Goal: Task Accomplishment & Management: Use online tool/utility

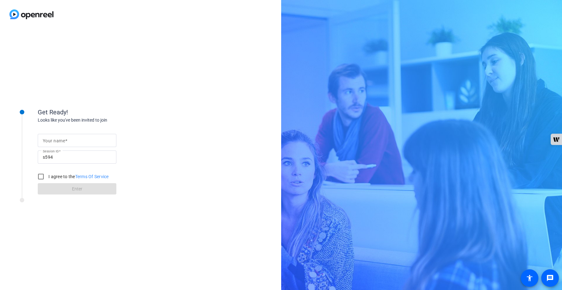
click at [86, 140] on input "Your name" at bounding box center [77, 141] width 69 height 8
type input "[PERSON_NAME]"
click at [38, 174] on input "I agree to the Terms Of Service" at bounding box center [41, 176] width 13 height 13
checkbox input "true"
click at [61, 184] on span at bounding box center [77, 188] width 79 height 15
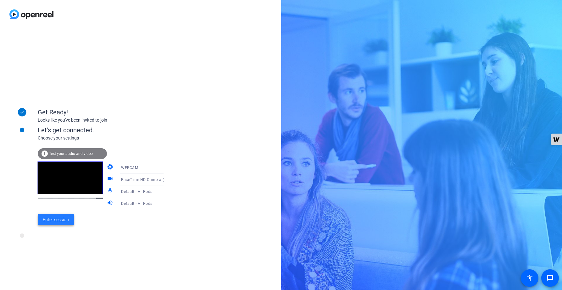
click at [62, 223] on span "Enter session" at bounding box center [56, 220] width 26 height 7
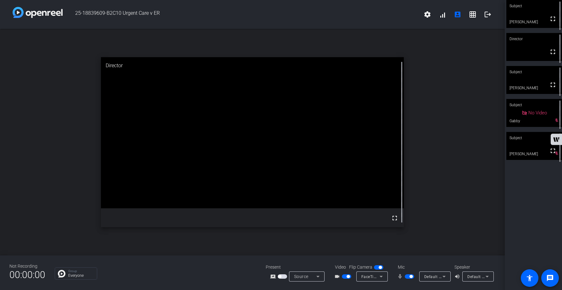
click at [406, 277] on span "button" at bounding box center [409, 277] width 9 height 4
click at [412, 278] on span "button" at bounding box center [409, 277] width 9 height 4
click at [407, 277] on span "button" at bounding box center [409, 277] width 9 height 4
click at [411, 277] on span "button" at bounding box center [409, 277] width 9 height 4
click at [407, 277] on span "button" at bounding box center [409, 277] width 9 height 4
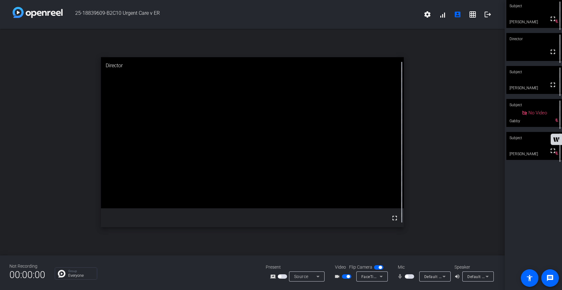
click at [413, 277] on span "button" at bounding box center [409, 277] width 9 height 4
click at [408, 277] on span "button" at bounding box center [409, 277] width 9 height 4
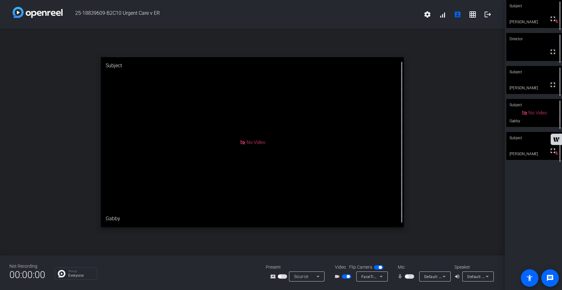
click at [412, 278] on span "button" at bounding box center [409, 277] width 9 height 4
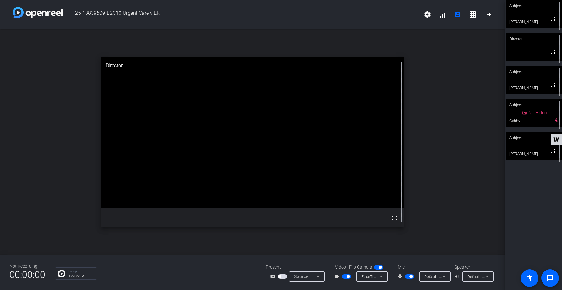
click at [408, 277] on span "button" at bounding box center [409, 277] width 9 height 4
click at [412, 276] on span "button" at bounding box center [409, 277] width 9 height 4
click at [407, 277] on span "button" at bounding box center [409, 277] width 9 height 4
click at [411, 277] on span "button" at bounding box center [409, 277] width 9 height 4
click at [408, 276] on span "button" at bounding box center [409, 277] width 9 height 4
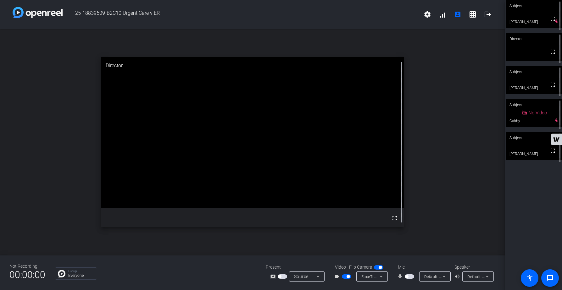
click at [413, 278] on span "button" at bounding box center [409, 277] width 9 height 4
click at [406, 278] on span "button" at bounding box center [409, 277] width 9 height 4
click at [554, 89] on mat-icon "fullscreen" at bounding box center [553, 85] width 8 height 8
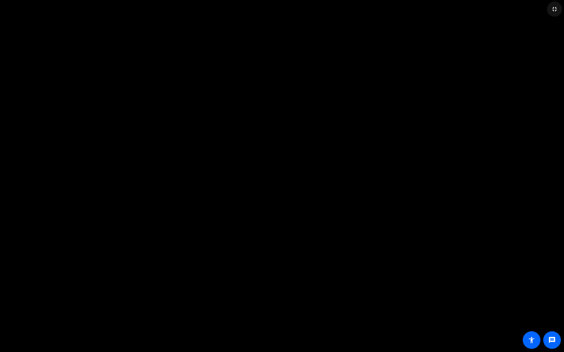
click at [554, 9] on mat-icon "fullscreen_exit" at bounding box center [554, 9] width 8 height 8
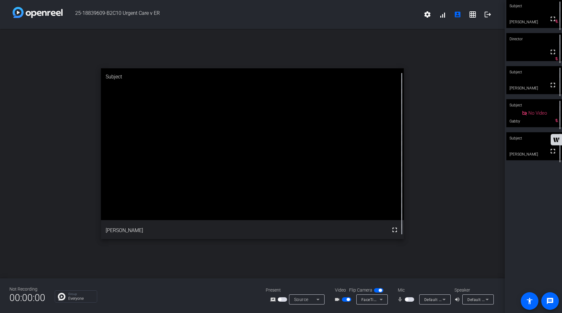
click at [511, 208] on div "Subject fullscreen [PERSON_NAME] mic_off_outline Director fullscreen mic_off_ou…" at bounding box center [533, 156] width 57 height 313
click at [410, 290] on span "button" at bounding box center [409, 299] width 9 height 4
click at [407, 290] on span "button" at bounding box center [409, 299] width 9 height 4
click at [410, 290] on span "button" at bounding box center [409, 299] width 9 height 4
click at [407, 290] on span "button" at bounding box center [409, 299] width 9 height 4
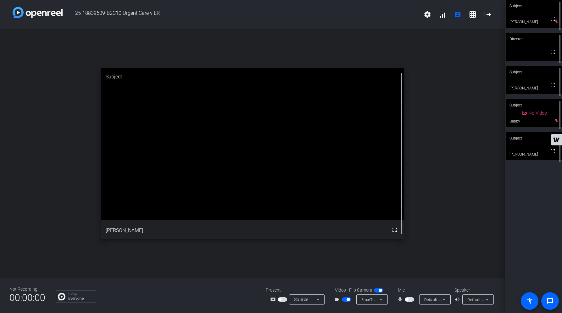
click at [411, 290] on span "button" at bounding box center [409, 299] width 9 height 4
click at [407, 290] on span "button" at bounding box center [409, 299] width 9 height 4
click at [553, 89] on mat-icon "fullscreen" at bounding box center [553, 85] width 8 height 8
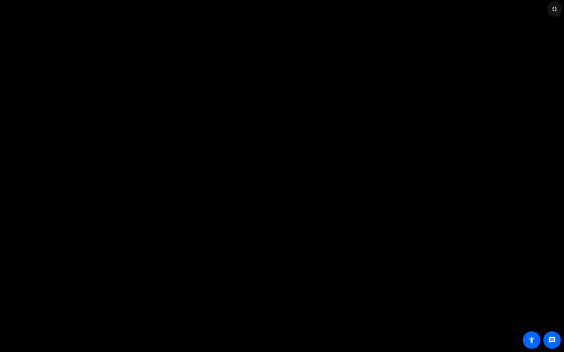
click at [556, 9] on mat-icon "fullscreen_exit" at bounding box center [554, 9] width 8 height 8
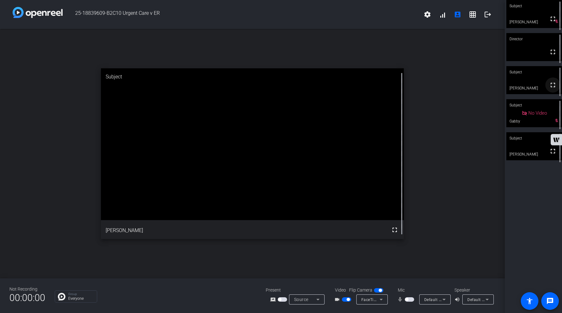
click at [554, 87] on mat-icon "fullscreen" at bounding box center [553, 85] width 8 height 8
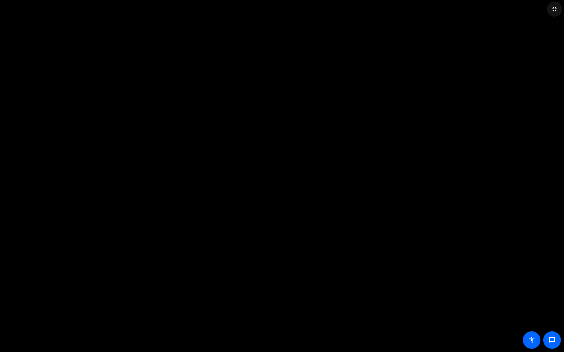
click at [553, 10] on mat-icon "fullscreen_exit" at bounding box center [554, 9] width 8 height 8
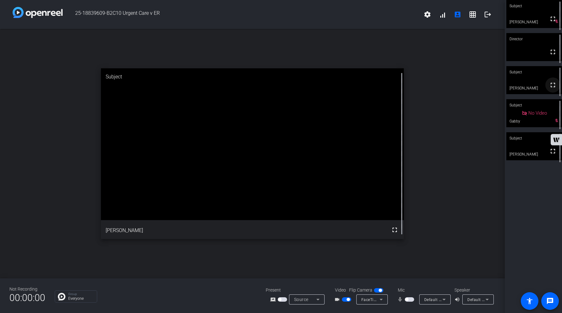
click at [554, 89] on mat-icon "fullscreen" at bounding box center [553, 85] width 8 height 8
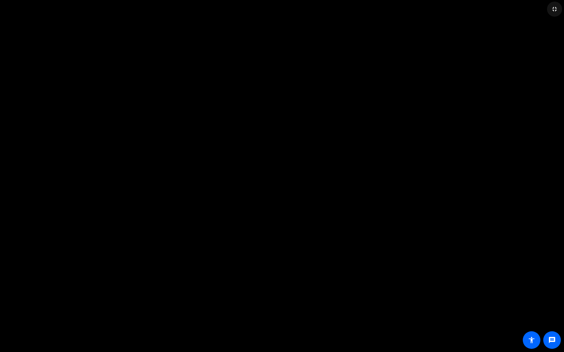
click at [554, 11] on mat-icon "fullscreen_exit" at bounding box center [554, 9] width 8 height 8
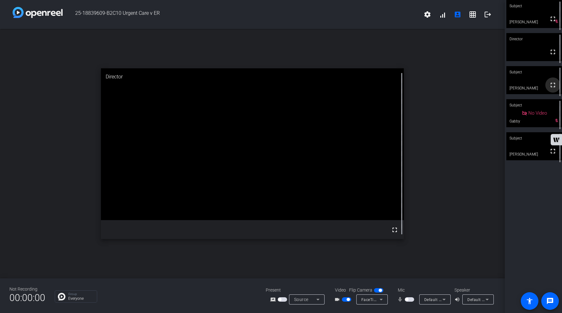
click at [555, 88] on mat-icon "fullscreen" at bounding box center [553, 85] width 8 height 8
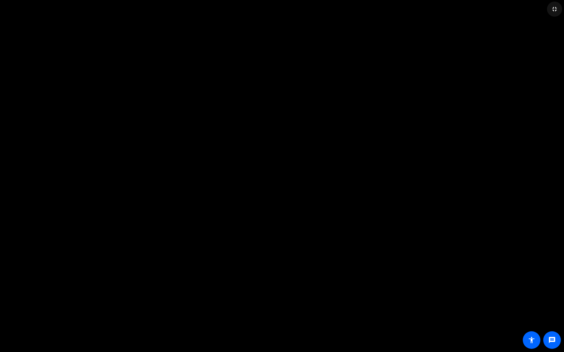
click at [554, 9] on mat-icon "fullscreen_exit" at bounding box center [554, 9] width 8 height 8
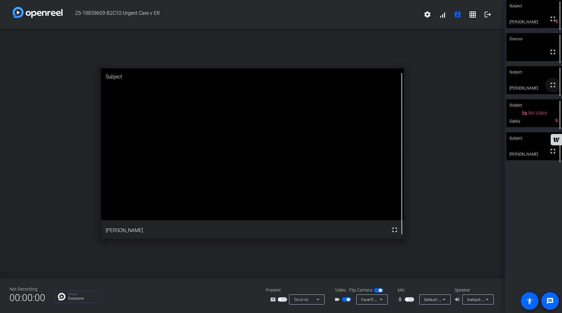
click at [551, 88] on mat-icon "fullscreen" at bounding box center [553, 85] width 8 height 8
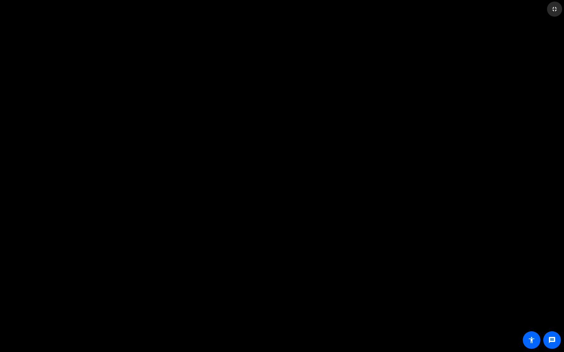
click at [556, 9] on mat-icon "fullscreen_exit" at bounding box center [554, 9] width 8 height 8
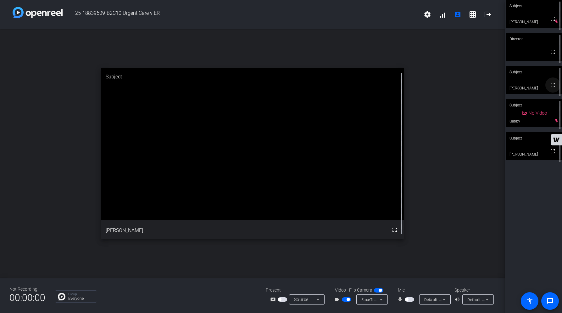
click at [554, 86] on mat-icon "fullscreen" at bounding box center [553, 85] width 8 height 8
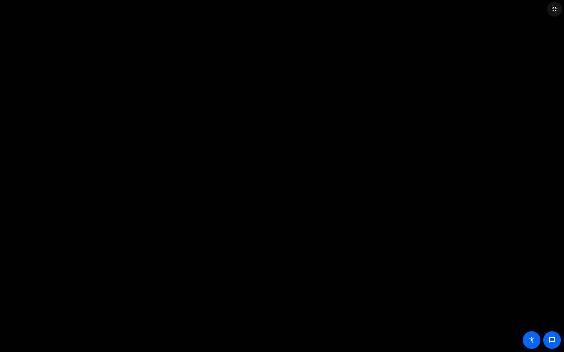
click at [554, 10] on mat-icon "fullscreen_exit" at bounding box center [554, 9] width 8 height 8
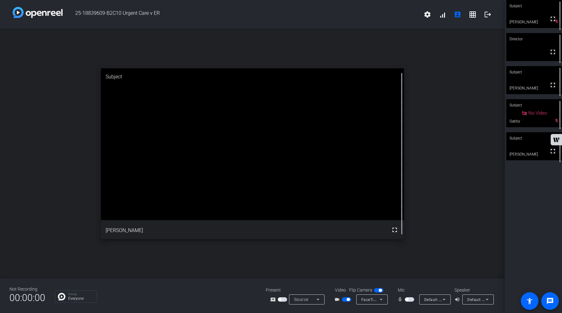
click at [412, 290] on span "button" at bounding box center [409, 299] width 9 height 4
click at [407, 290] on span "button" at bounding box center [409, 299] width 9 height 4
click at [553, 89] on mat-icon "fullscreen" at bounding box center [553, 85] width 8 height 8
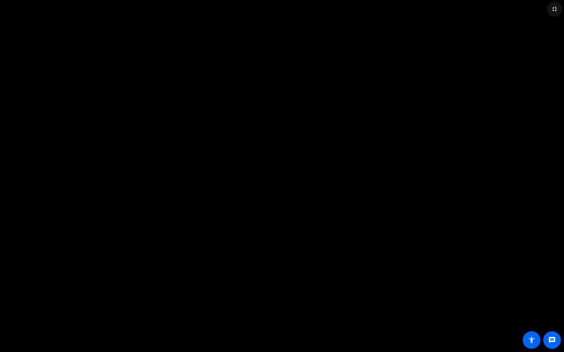
click at [555, 11] on mat-icon "fullscreen_exit" at bounding box center [554, 9] width 8 height 8
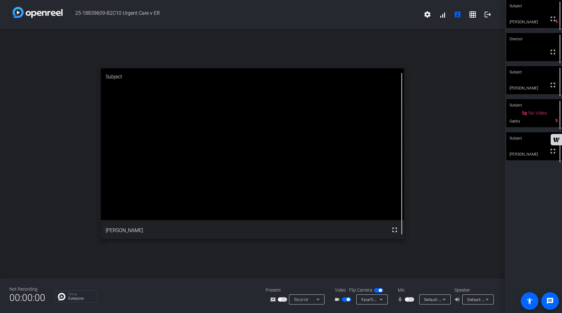
click at [411, 290] on span "button" at bounding box center [409, 299] width 9 height 4
click at [407, 290] on span "button" at bounding box center [409, 299] width 9 height 4
click at [412, 290] on span "button" at bounding box center [409, 299] width 9 height 4
click at [408, 290] on span "button" at bounding box center [409, 299] width 9 height 4
click at [555, 87] on mat-icon "fullscreen" at bounding box center [553, 85] width 8 height 8
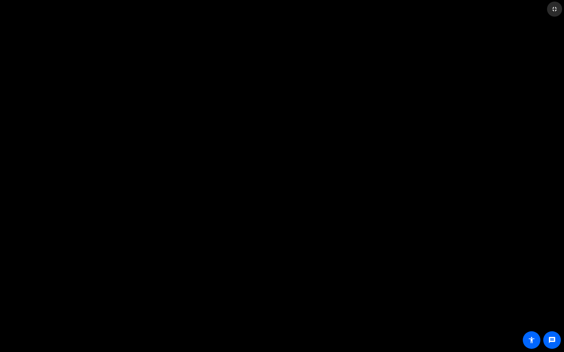
click at [554, 9] on mat-icon "fullscreen_exit" at bounding box center [554, 9] width 8 height 8
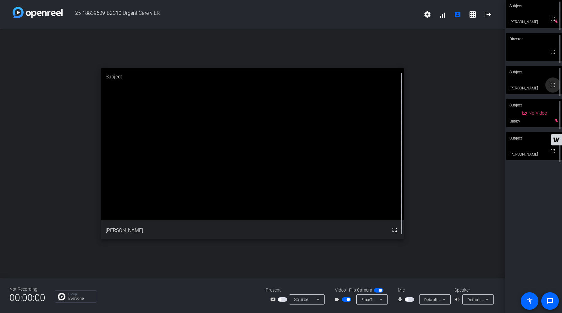
click at [555, 89] on mat-icon "fullscreen" at bounding box center [553, 85] width 8 height 8
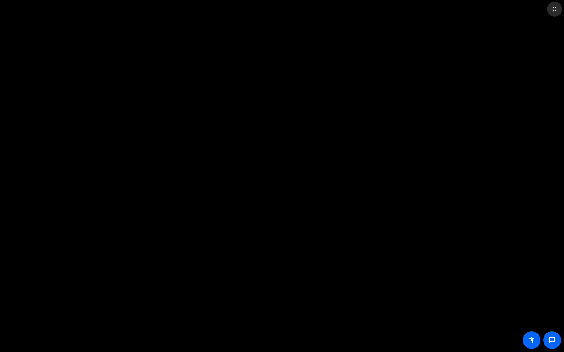
click at [555, 10] on mat-icon "fullscreen_exit" at bounding box center [554, 9] width 8 height 8
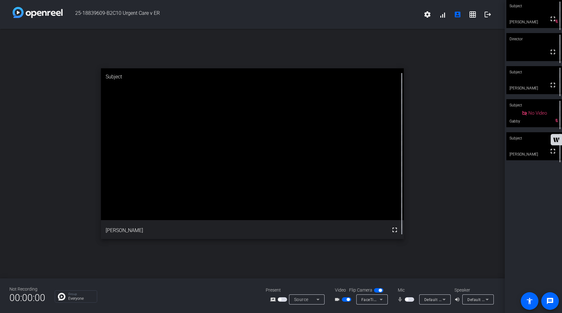
click at [412, 290] on span "button" at bounding box center [409, 299] width 9 height 4
click at [409, 290] on span "button" at bounding box center [409, 299] width 9 height 4
click at [554, 87] on mat-icon "fullscreen" at bounding box center [553, 85] width 8 height 8
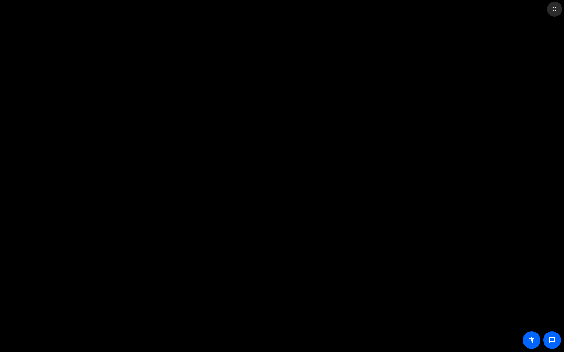
click at [554, 12] on mat-icon "fullscreen_exit" at bounding box center [554, 9] width 8 height 8
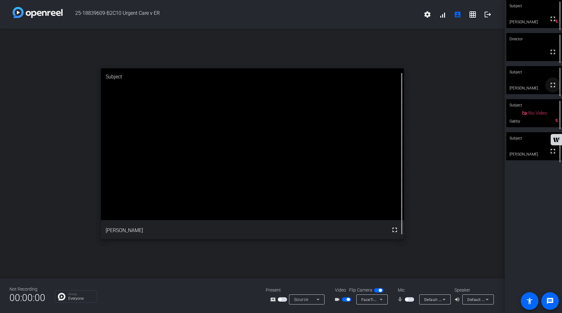
click at [553, 89] on mat-icon "fullscreen" at bounding box center [553, 85] width 8 height 8
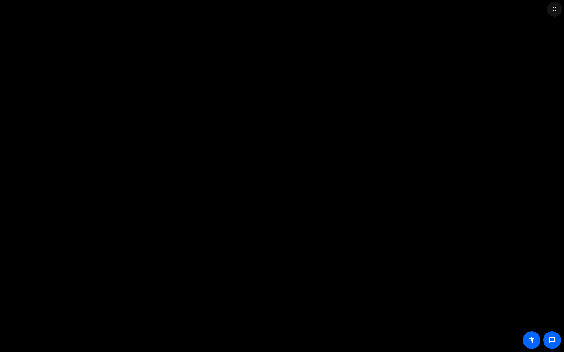
click at [554, 9] on mat-icon "fullscreen_exit" at bounding box center [554, 9] width 8 height 8
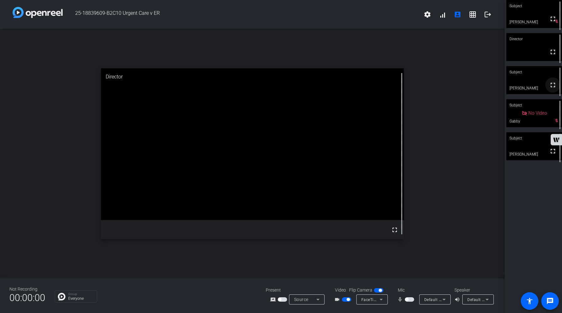
click at [553, 89] on mat-icon "fullscreen" at bounding box center [553, 85] width 8 height 8
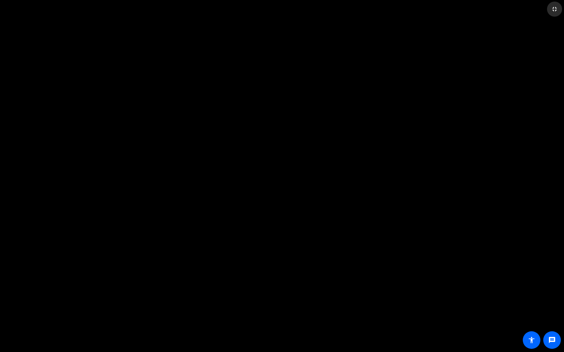
click at [554, 11] on mat-icon "fullscreen_exit" at bounding box center [554, 9] width 8 height 8
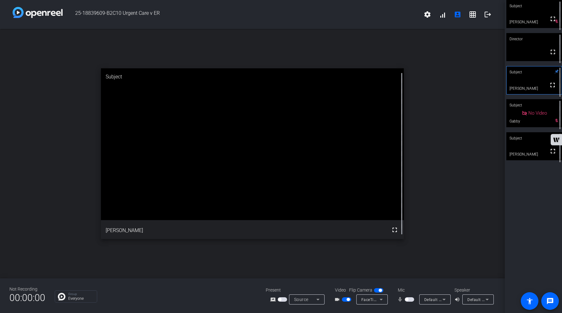
click at [410, 290] on mat-slide-toggle at bounding box center [410, 299] width 11 height 7
click at [411, 290] on span "button" at bounding box center [409, 299] width 9 height 4
click at [406, 290] on span "button" at bounding box center [409, 299] width 9 height 4
click at [412, 290] on span "button" at bounding box center [409, 299] width 9 height 4
click at [407, 290] on span "button" at bounding box center [409, 299] width 9 height 4
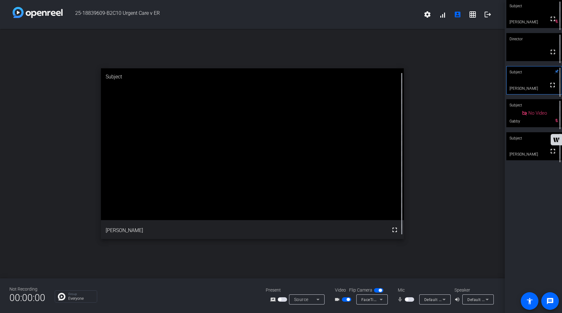
click at [411, 290] on span "button" at bounding box center [409, 299] width 9 height 4
click at [407, 290] on span "button" at bounding box center [409, 299] width 9 height 4
click at [426, 268] on div "open_in_new Subject fullscreen [PERSON_NAME]" at bounding box center [252, 153] width 505 height 249
click at [412, 290] on span "button" at bounding box center [409, 299] width 9 height 4
click at [407, 290] on span "button" at bounding box center [409, 299] width 9 height 4
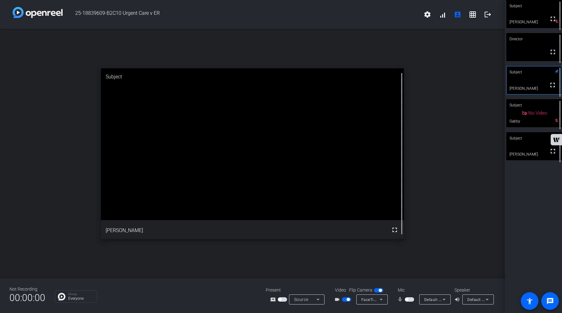
click at [411, 290] on span "button" at bounding box center [409, 299] width 9 height 4
click at [407, 290] on span "button" at bounding box center [409, 299] width 9 height 4
click at [411, 290] on span "button" at bounding box center [409, 299] width 9 height 4
click at [407, 290] on span "button" at bounding box center [409, 299] width 9 height 4
click at [412, 290] on span "button" at bounding box center [409, 299] width 9 height 4
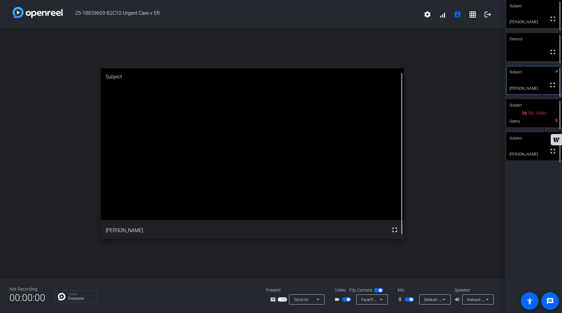
click at [408, 290] on span "button" at bounding box center [409, 299] width 9 height 4
click at [411, 290] on span "button" at bounding box center [409, 299] width 9 height 4
click at [408, 290] on span "button" at bounding box center [409, 299] width 9 height 4
click at [410, 290] on span "button" at bounding box center [409, 299] width 9 height 4
click at [408, 290] on span "button" at bounding box center [409, 299] width 9 height 4
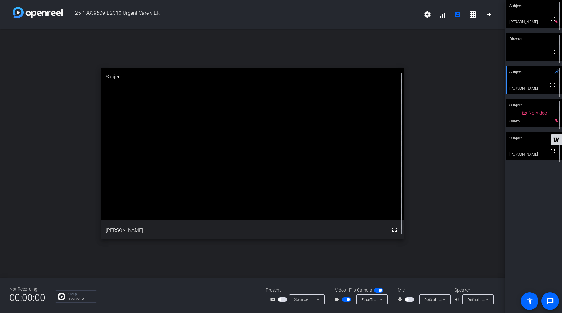
click at [411, 290] on span "button" at bounding box center [409, 299] width 9 height 4
click at [407, 290] on span "button" at bounding box center [409, 299] width 9 height 4
click at [411, 290] on span "button" at bounding box center [409, 299] width 9 height 4
click at [407, 290] on span "button" at bounding box center [409, 299] width 9 height 4
click at [411, 290] on span "button" at bounding box center [409, 299] width 9 height 4
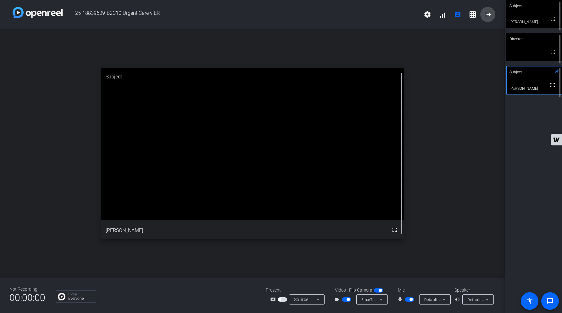
click at [489, 13] on mat-icon "logout" at bounding box center [488, 15] width 8 height 8
